Goal: Participate in discussion: Engage in conversation with other users on a specific topic

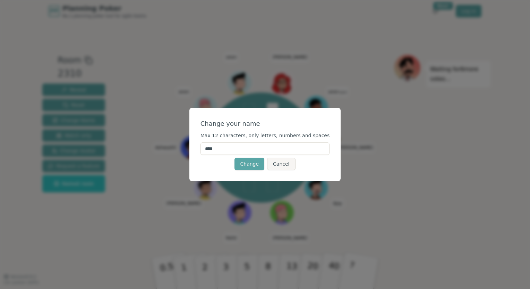
click at [220, 145] on input "****" at bounding box center [264, 149] width 129 height 12
type input "*****"
click at [249, 163] on button "Change" at bounding box center [249, 164] width 30 height 12
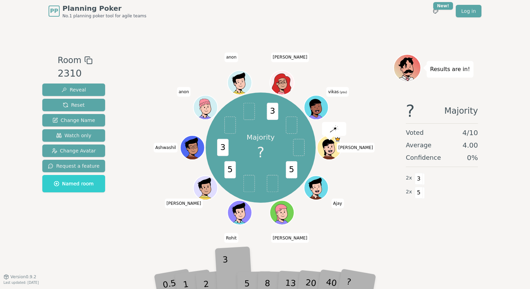
click at [228, 266] on div "3" at bounding box center [234, 273] width 22 height 25
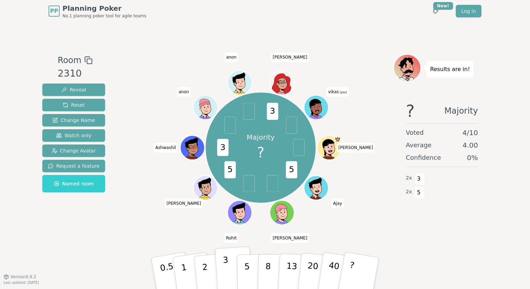
click at [230, 265] on button "3" at bounding box center [234, 274] width 38 height 54
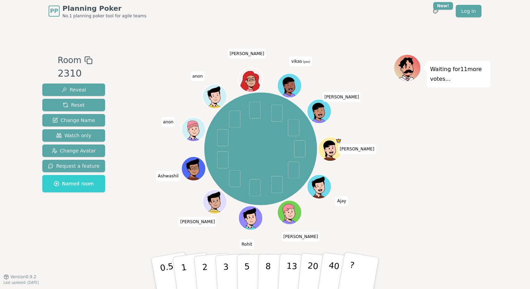
click at [433, 144] on div "Waiting for 11 more votes..." at bounding box center [441, 149] width 97 height 191
click at [187, 263] on button "1" at bounding box center [191, 274] width 41 height 56
click at [203, 266] on p "2" at bounding box center [205, 275] width 9 height 38
click at [206, 255] on button "2" at bounding box center [213, 273] width 40 height 55
click at [206, 265] on p "2" at bounding box center [205, 275] width 9 height 38
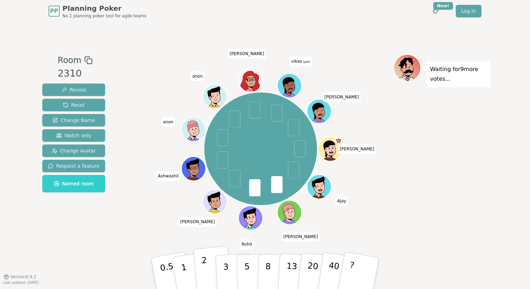
click at [210, 271] on button "2" at bounding box center [213, 273] width 40 height 55
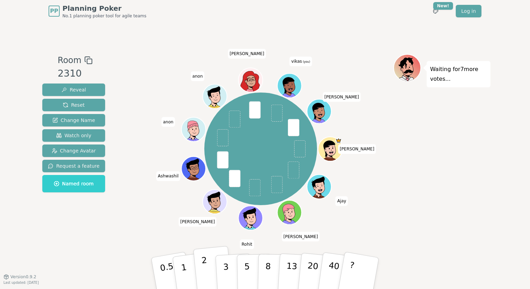
click at [208, 262] on button "2" at bounding box center [213, 273] width 40 height 55
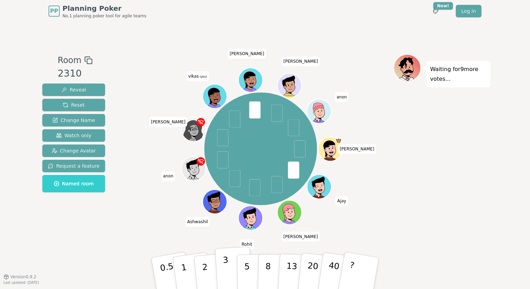
click at [227, 273] on p "3" at bounding box center [227, 274] width 8 height 38
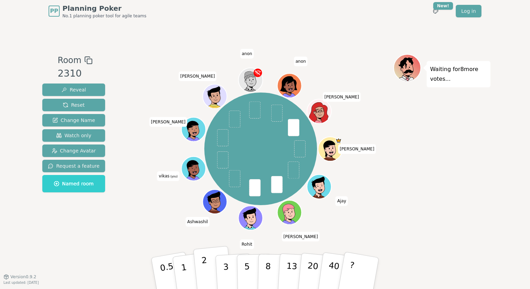
click at [205, 261] on p "2" at bounding box center [205, 275] width 9 height 38
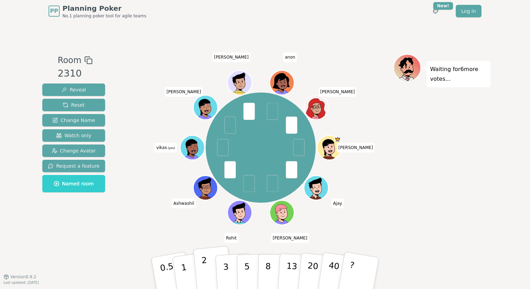
click at [210, 271] on button "2" at bounding box center [213, 273] width 40 height 55
click at [190, 270] on button "1" at bounding box center [191, 274] width 41 height 56
click at [226, 262] on p "3" at bounding box center [227, 274] width 8 height 38
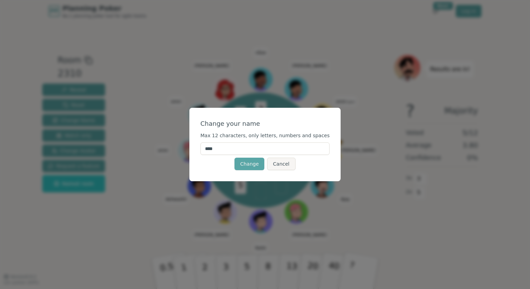
click at [239, 148] on input "****" at bounding box center [264, 149] width 129 height 12
